Goal: Task Accomplishment & Management: Use online tool/utility

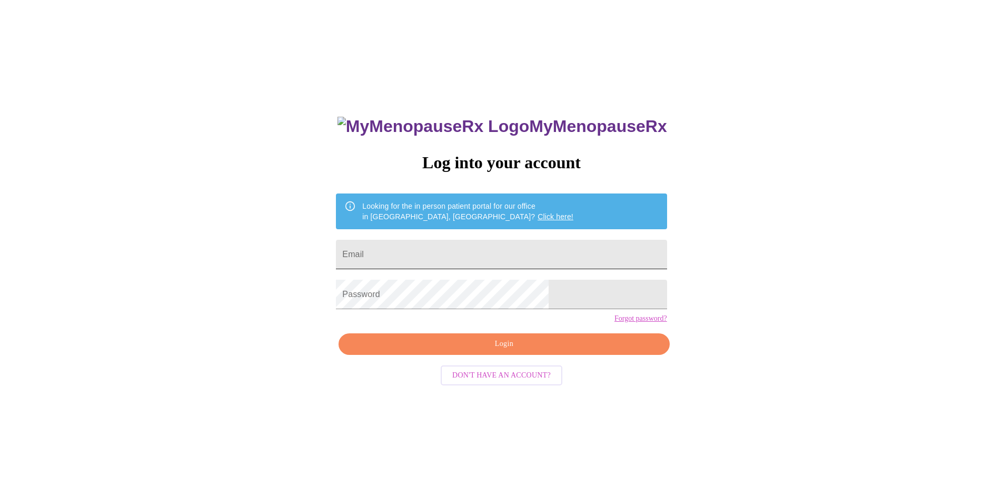
click at [455, 252] on input "Email" at bounding box center [501, 254] width 331 height 29
type input "rebecca.kunzweiler@gmail.com"
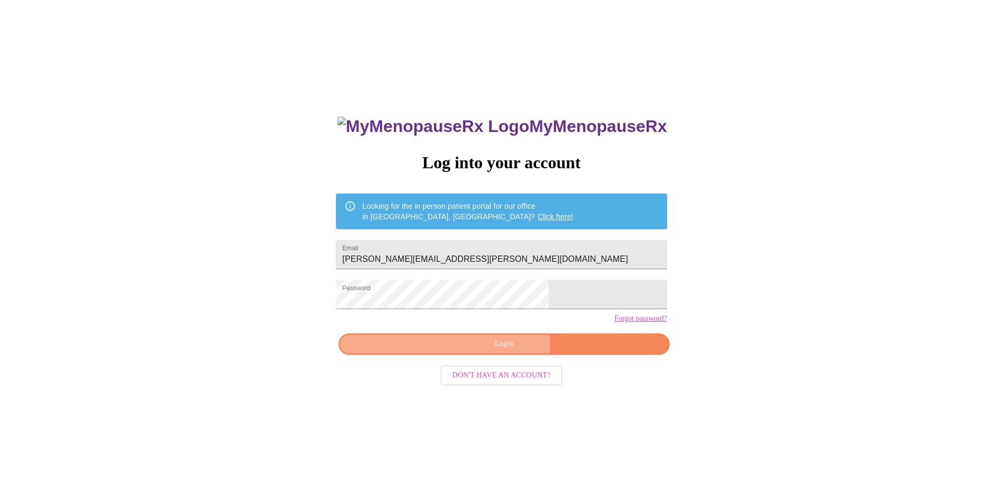
click at [487, 351] on span "Login" at bounding box center [504, 344] width 306 height 13
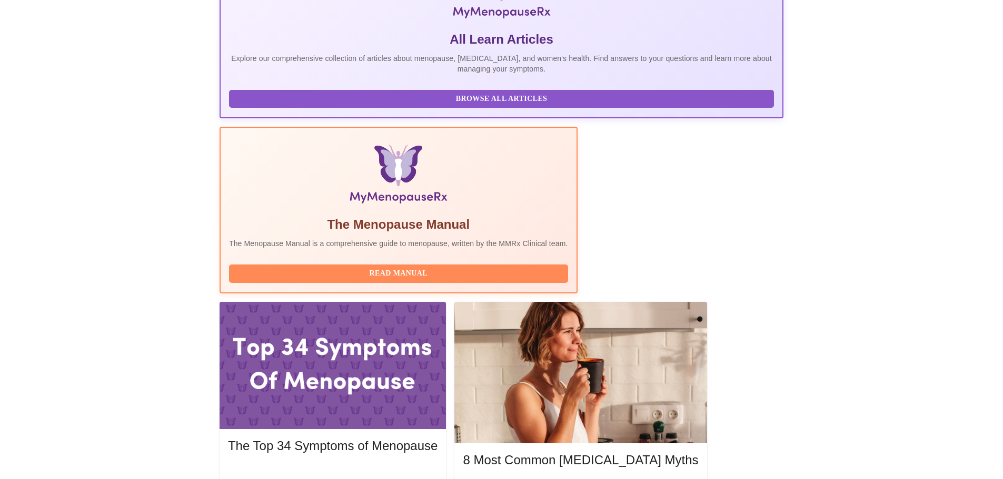
scroll to position [211, 0]
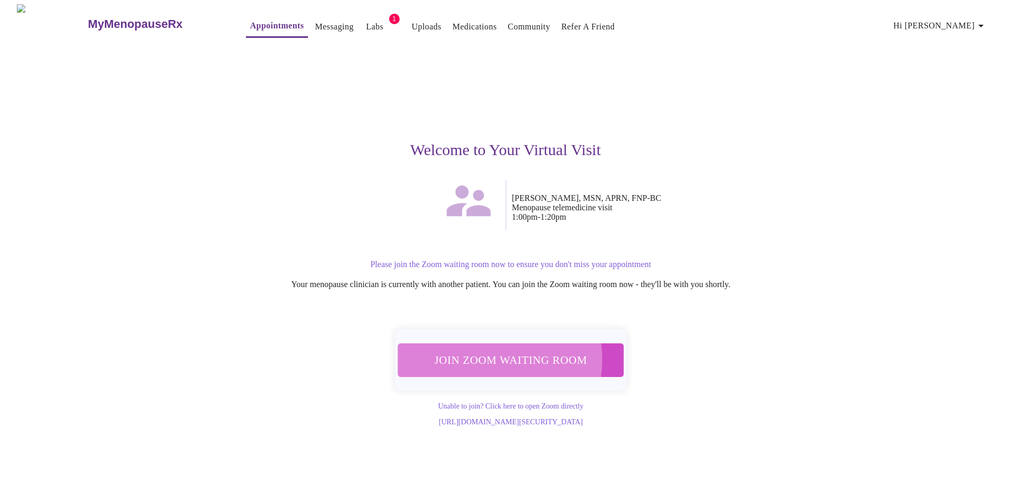
click at [489, 354] on span "Join Zoom Waiting Room" at bounding box center [511, 360] width 198 height 19
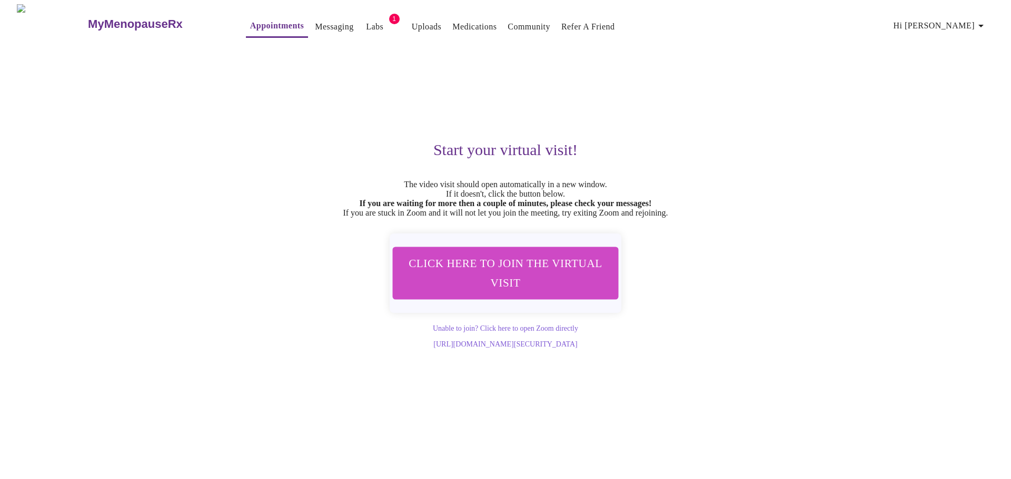
click at [366, 22] on link "Labs" at bounding box center [374, 26] width 17 height 15
